Goal: Information Seeking & Learning: Learn about a topic

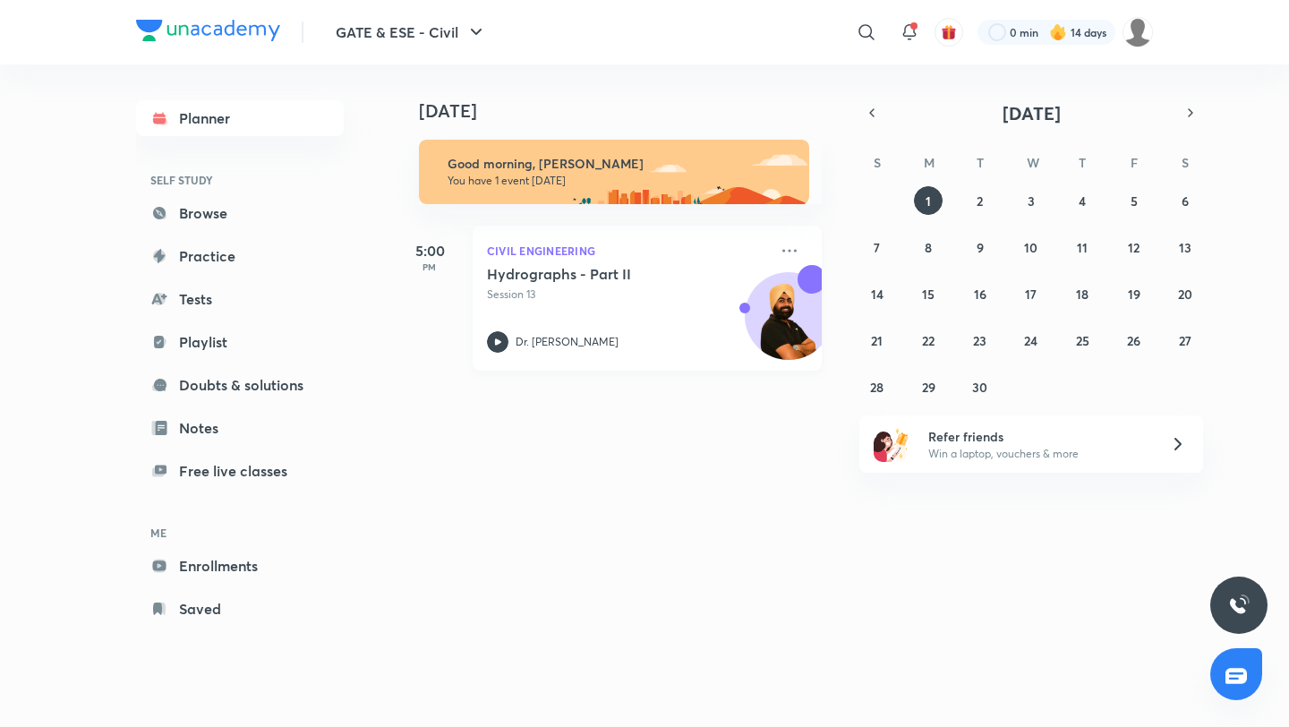
click at [630, 284] on div "Hydrographs - Part II Session 13" at bounding box center [627, 284] width 281 height 38
